Goal: Find specific page/section: Find specific page/section

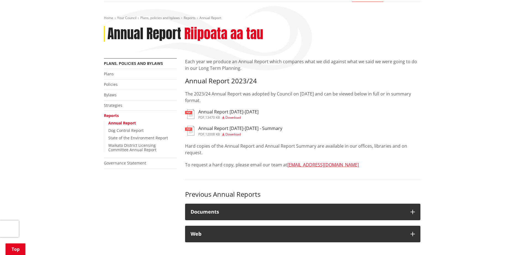
scroll to position [138, 0]
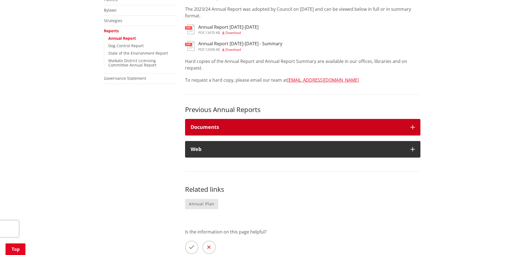
click at [309, 133] on button "Documents" at bounding box center [302, 127] width 235 height 17
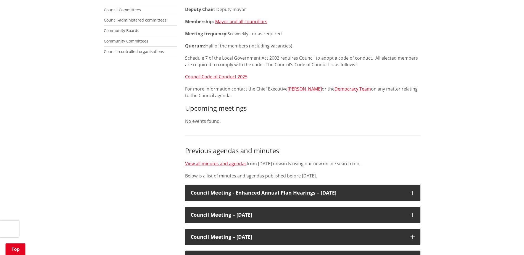
scroll to position [138, 0]
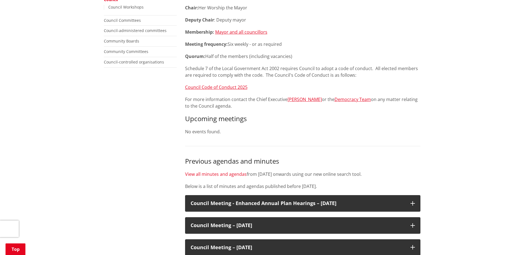
click at [220, 174] on link "View all minutes and agendas" at bounding box center [216, 174] width 62 height 6
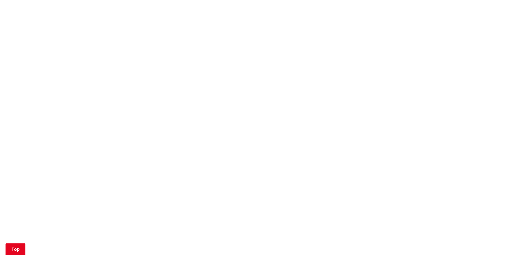
scroll to position [359, 0]
